Goal: Task Accomplishment & Management: Use online tool/utility

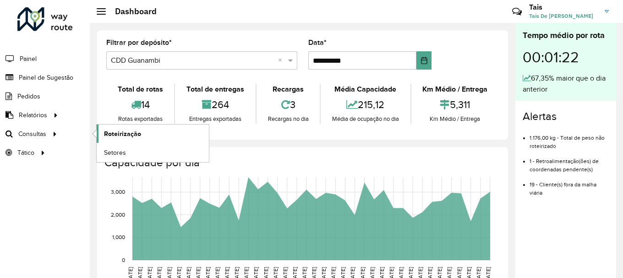
click at [109, 133] on span "Roteirização" at bounding box center [122, 134] width 37 height 10
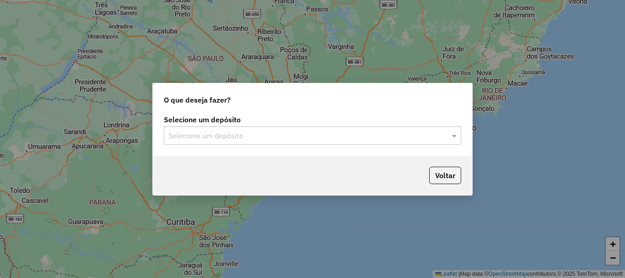
click at [247, 131] on input "text" at bounding box center [303, 135] width 270 height 11
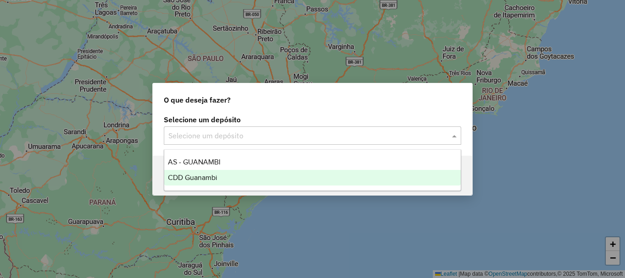
click at [197, 178] on span "CDD Guanambi" at bounding box center [192, 178] width 49 height 8
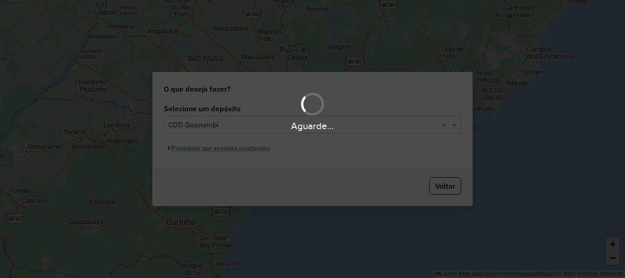
click at [254, 147] on div "Aguarde..." at bounding box center [312, 139] width 625 height 278
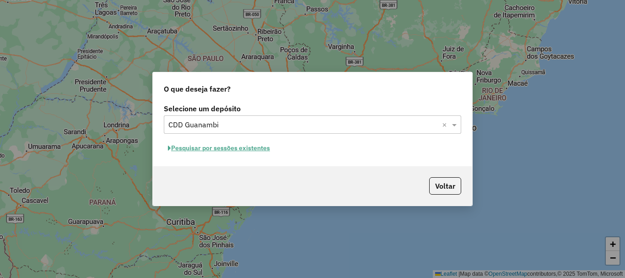
click at [235, 146] on button "Pesquisar por sessões existentes" at bounding box center [219, 148] width 110 height 14
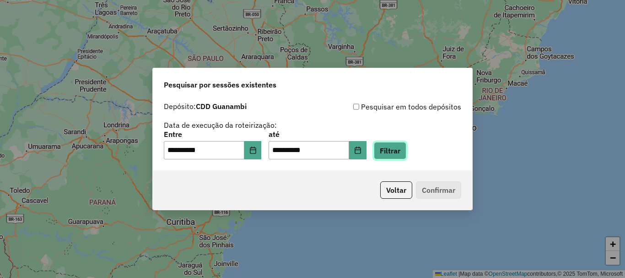
click at [407, 149] on button "Filtrar" at bounding box center [390, 150] width 33 height 17
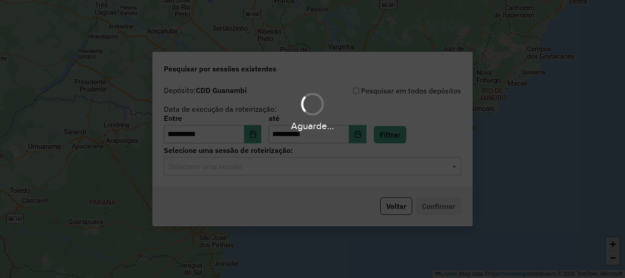
click at [230, 168] on input "text" at bounding box center [303, 166] width 270 height 11
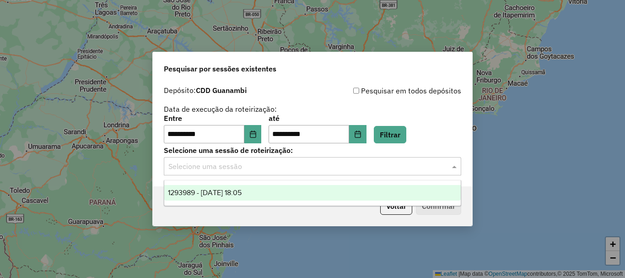
click at [242, 193] on span "1293989 - 14/10/2025 18:05" at bounding box center [205, 193] width 74 height 8
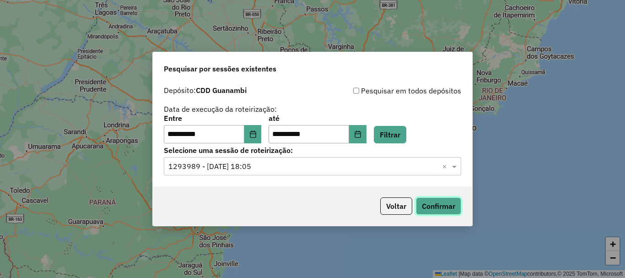
click at [441, 205] on button "Confirmar" at bounding box center [438, 205] width 45 height 17
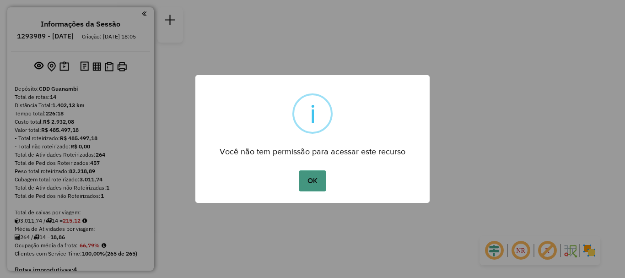
click at [312, 173] on button "OK" at bounding box center [312, 180] width 27 height 21
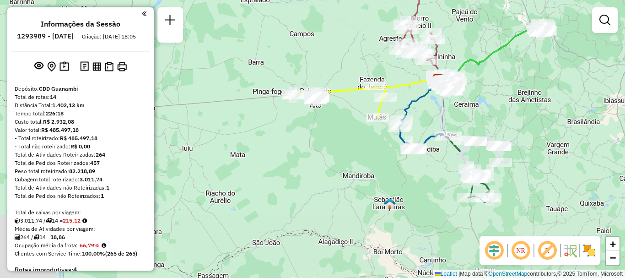
drag, startPoint x: 448, startPoint y: 206, endPoint x: 507, endPoint y: 126, distance: 99.9
click at [507, 126] on div "Janela de atendimento Grade de atendimento Capacidade Transportadoras Veículos …" at bounding box center [312, 139] width 625 height 278
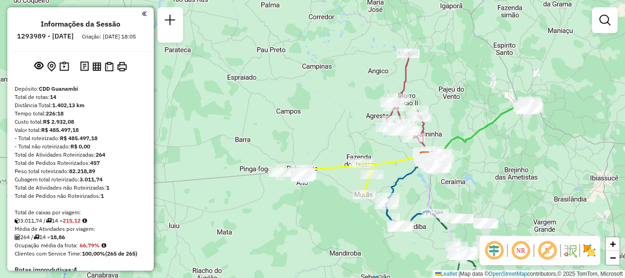
drag, startPoint x: 501, startPoint y: 113, endPoint x: 488, endPoint y: 190, distance: 78.5
click at [488, 190] on div "Janela de atendimento Grade de atendimento Capacidade Transportadoras Veículos …" at bounding box center [312, 139] width 625 height 278
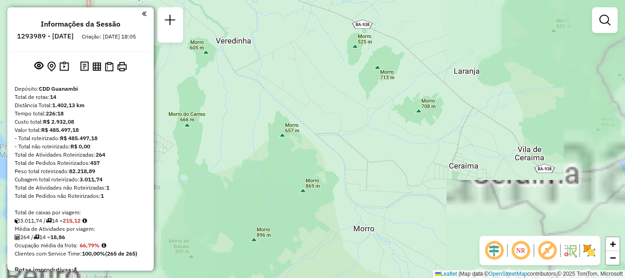
drag, startPoint x: 399, startPoint y: 119, endPoint x: 538, endPoint y: 205, distance: 163.3
click at [530, 205] on div "Rota 12 - Placa CFZ6I88 40702936 - [PERSON_NAME] SILV Janela de atendimento Gra…" at bounding box center [312, 139] width 625 height 278
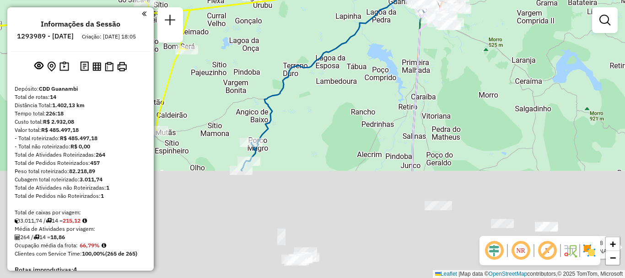
drag, startPoint x: 513, startPoint y: 203, endPoint x: 476, endPoint y: 71, distance: 136.9
click at [478, 69] on div "Rota 12 - Placa CFZ6I88 40702936 - [PERSON_NAME] SILV Janela de atendimento Gra…" at bounding box center [312, 139] width 625 height 278
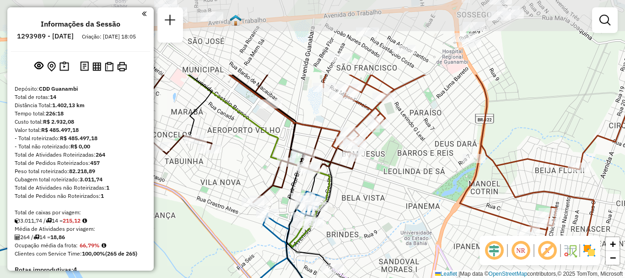
drag, startPoint x: 373, startPoint y: 109, endPoint x: 435, endPoint y: 209, distance: 118.3
click at [435, 209] on div "Rota 12 - Placa CFZ6I88 40702936 - [PERSON_NAME] SILV Janela de atendimento Gra…" at bounding box center [312, 139] width 625 height 278
